Goal: Find specific page/section: Find specific page/section

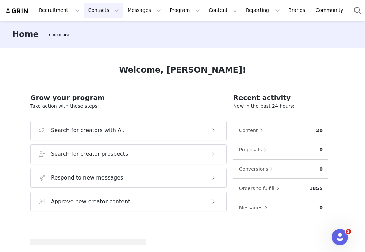
click at [108, 9] on button "Contacts Contacts" at bounding box center [103, 10] width 39 height 15
click at [105, 30] on div "Creators" at bounding box center [105, 29] width 45 height 7
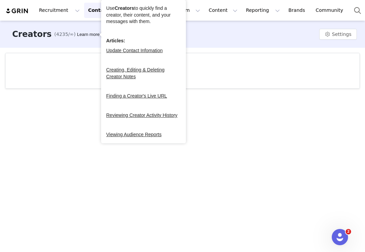
click at [66, 68] on div at bounding box center [182, 70] width 354 height 35
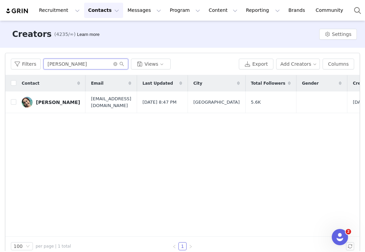
click at [70, 63] on input "[PERSON_NAME]" at bounding box center [85, 64] width 85 height 11
paste input "[PERSON_NAME]"
type input "[PERSON_NAME]"
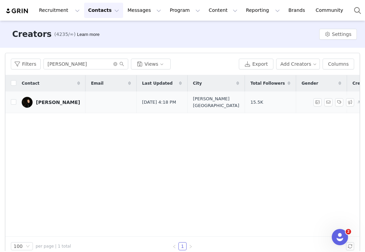
click at [40, 102] on div "[PERSON_NAME]" at bounding box center [58, 102] width 44 height 5
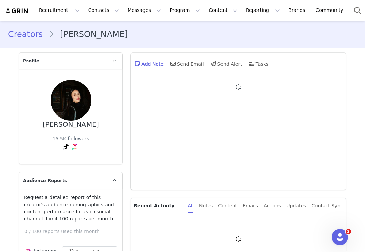
type input "+1 ([GEOGRAPHIC_DATA])"
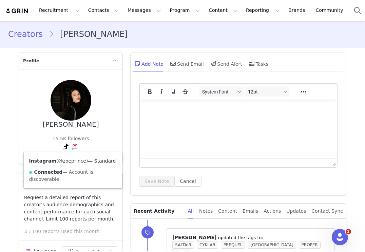
click at [67, 160] on link "@zoeprince" at bounding box center [72, 160] width 28 height 5
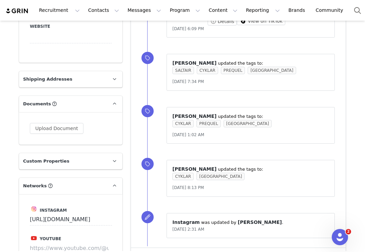
scroll to position [590, 0]
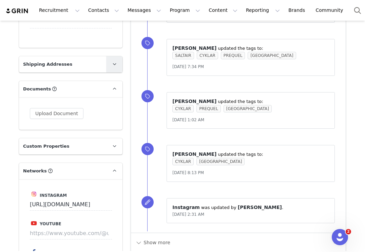
click at [106, 61] on link at bounding box center [114, 64] width 16 height 16
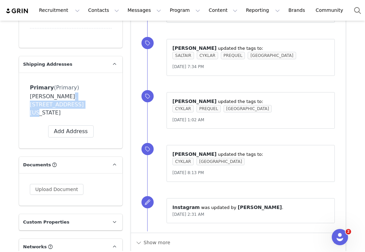
drag, startPoint x: 57, startPoint y: 95, endPoint x: 34, endPoint y: 105, distance: 25.2
click at [34, 105] on div "[PERSON_NAME], [STREET_ADDRESS][US_STATE]" at bounding box center [71, 104] width 82 height 24
copy div "[STREET_ADDRESS]"
click at [106, 81] on div "Primary (Primary) Label Primary First Name Zoe Last Name Prince Email Phone +93…" at bounding box center [70, 111] width 103 height 76
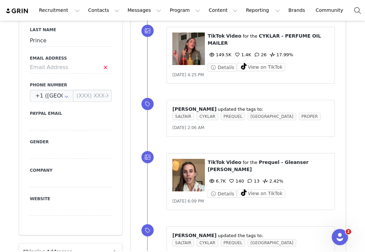
scroll to position [162, 0]
